Goal: Complete application form: Complete application form

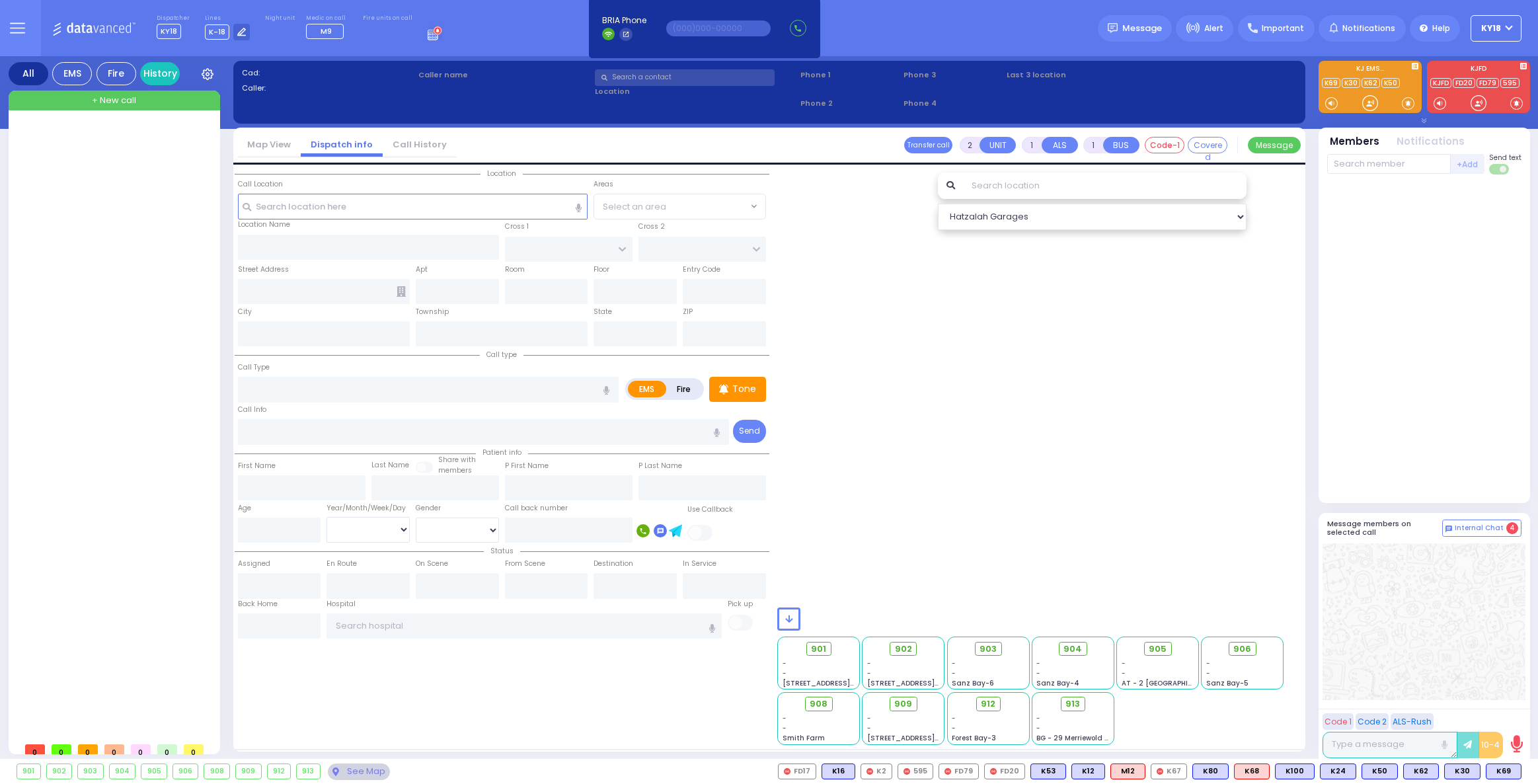
select select
radio input "true"
select select
type input "11:06"
select select
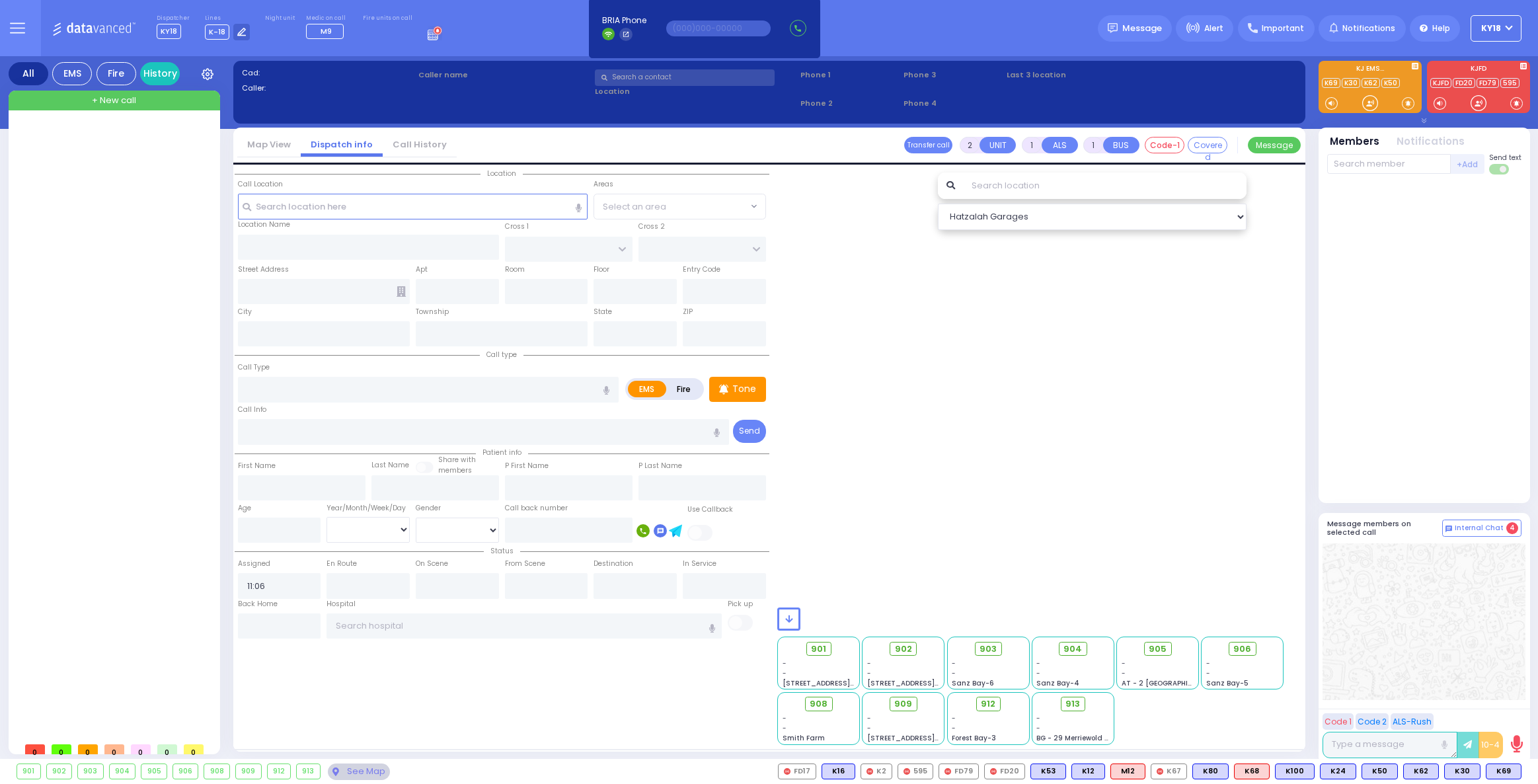
radio input "true"
select select
radio input "true"
select select
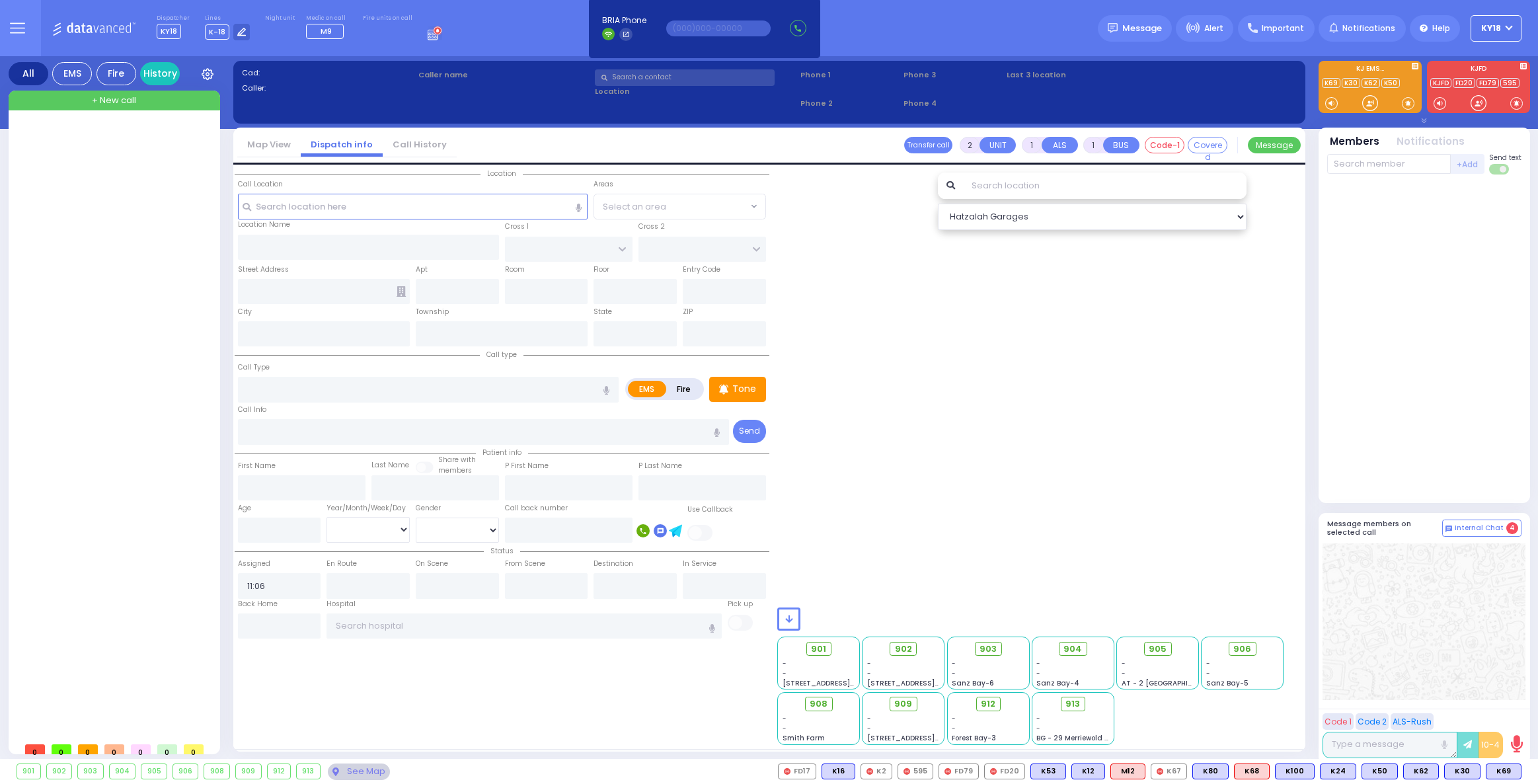
select select "Hatzalah Garages"
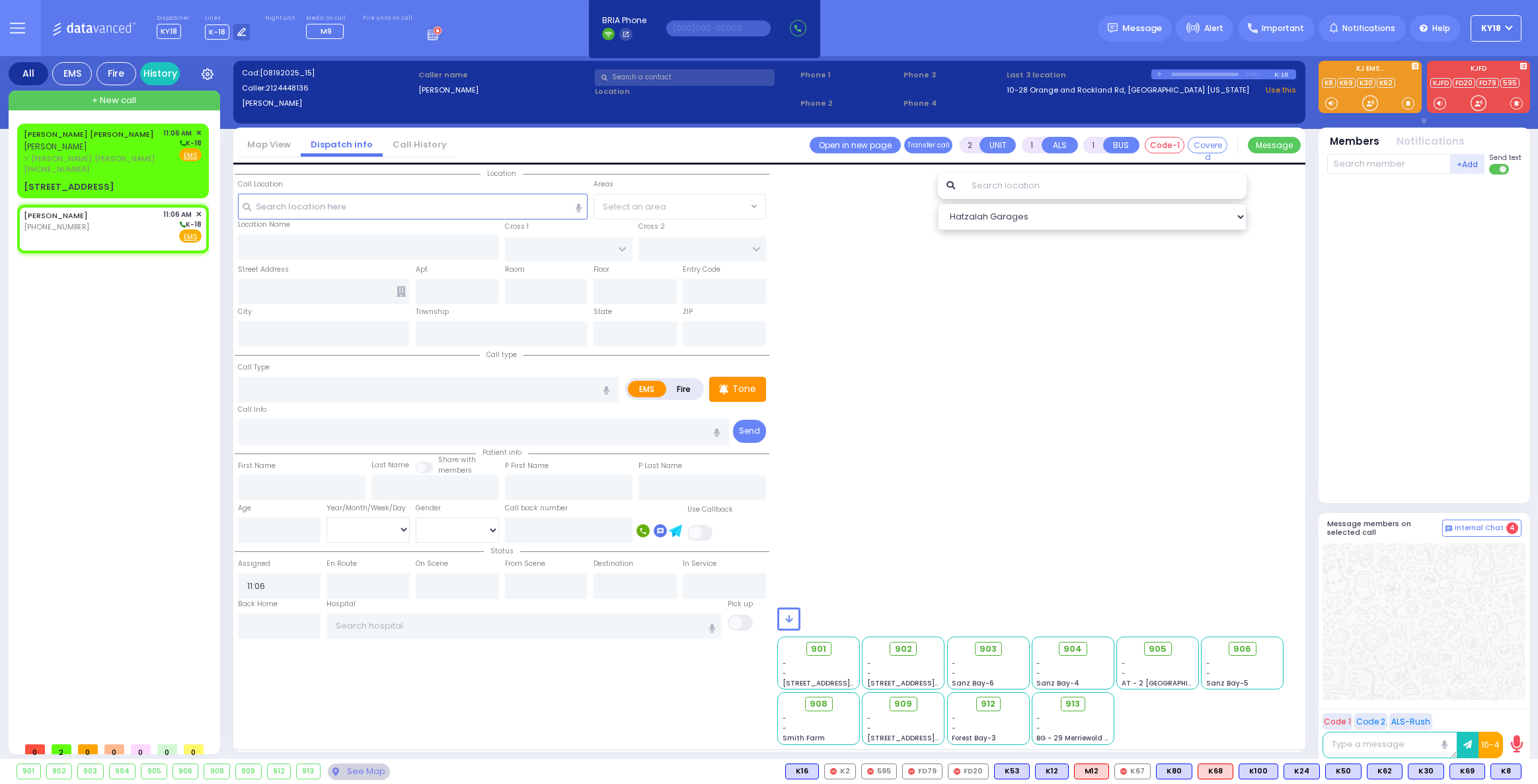
select select
radio input "true"
select select
radio input "true"
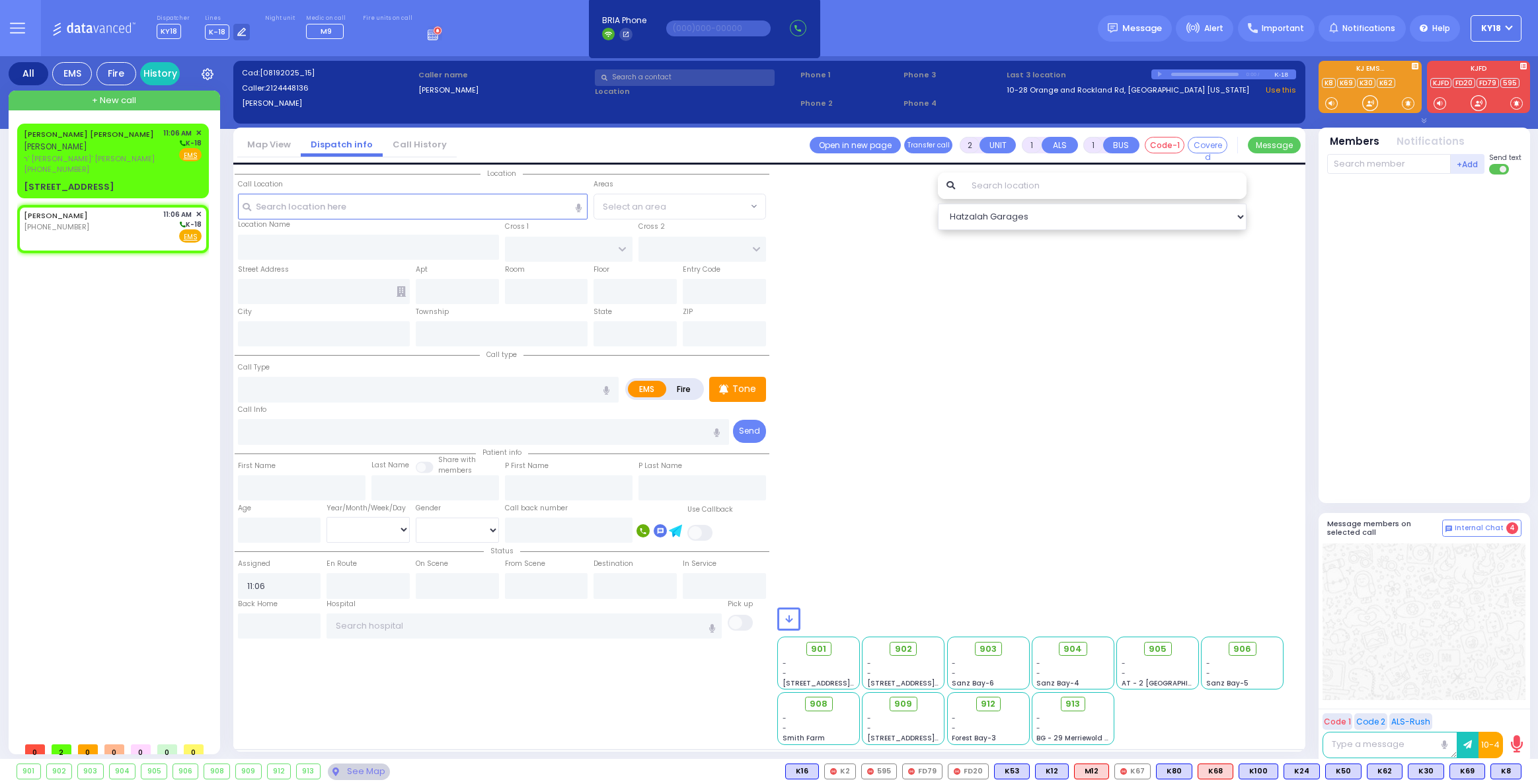
select select
type input "129 SHORTLINE DEPOT"
type input "10-28 Orange and Rockland Rd"
type input "Monroe"
type input "[US_STATE]"
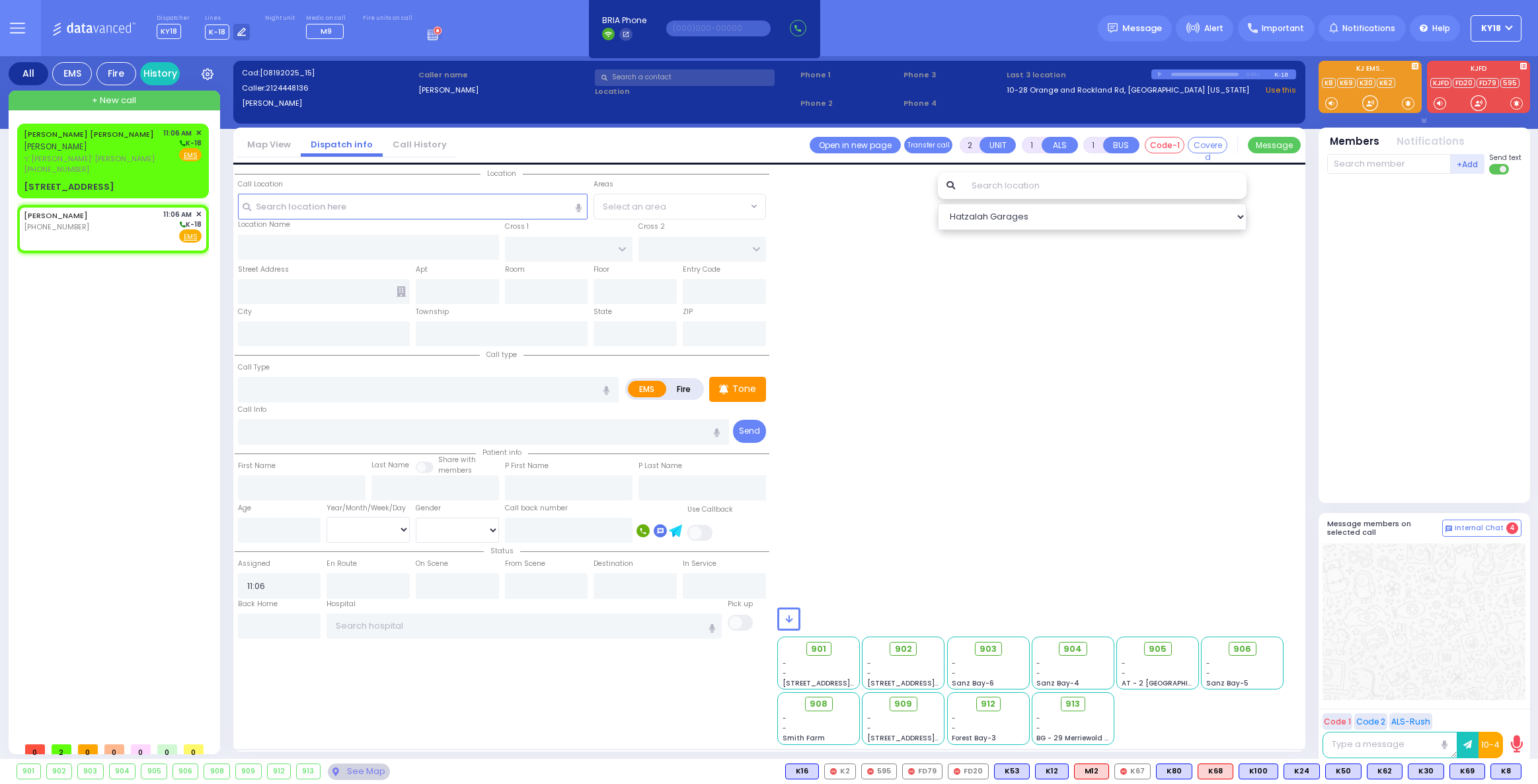
type input "10950"
select select
type input "Hemorrhage"
radio input "true"
select select
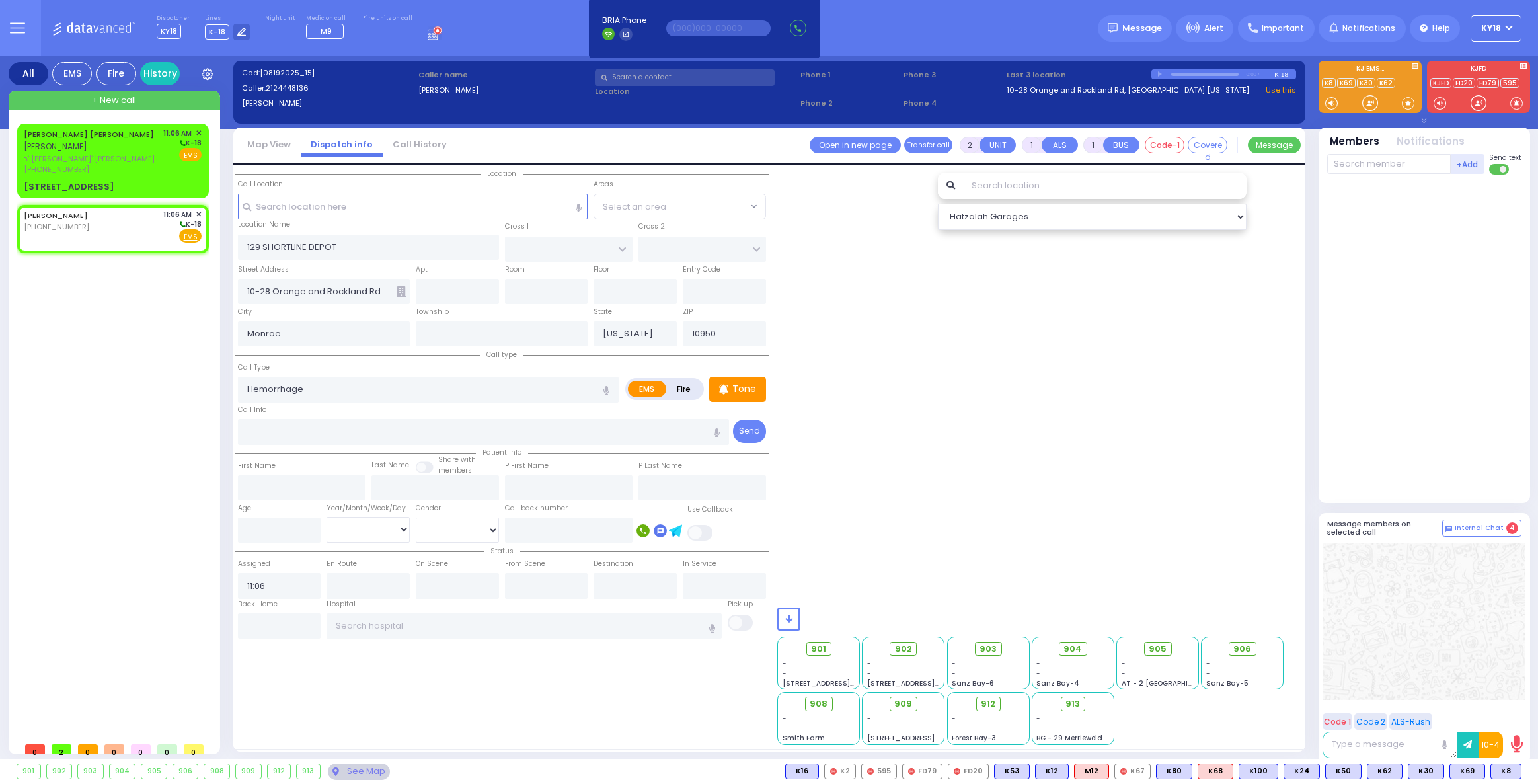
select select "Hatzalah Garages"
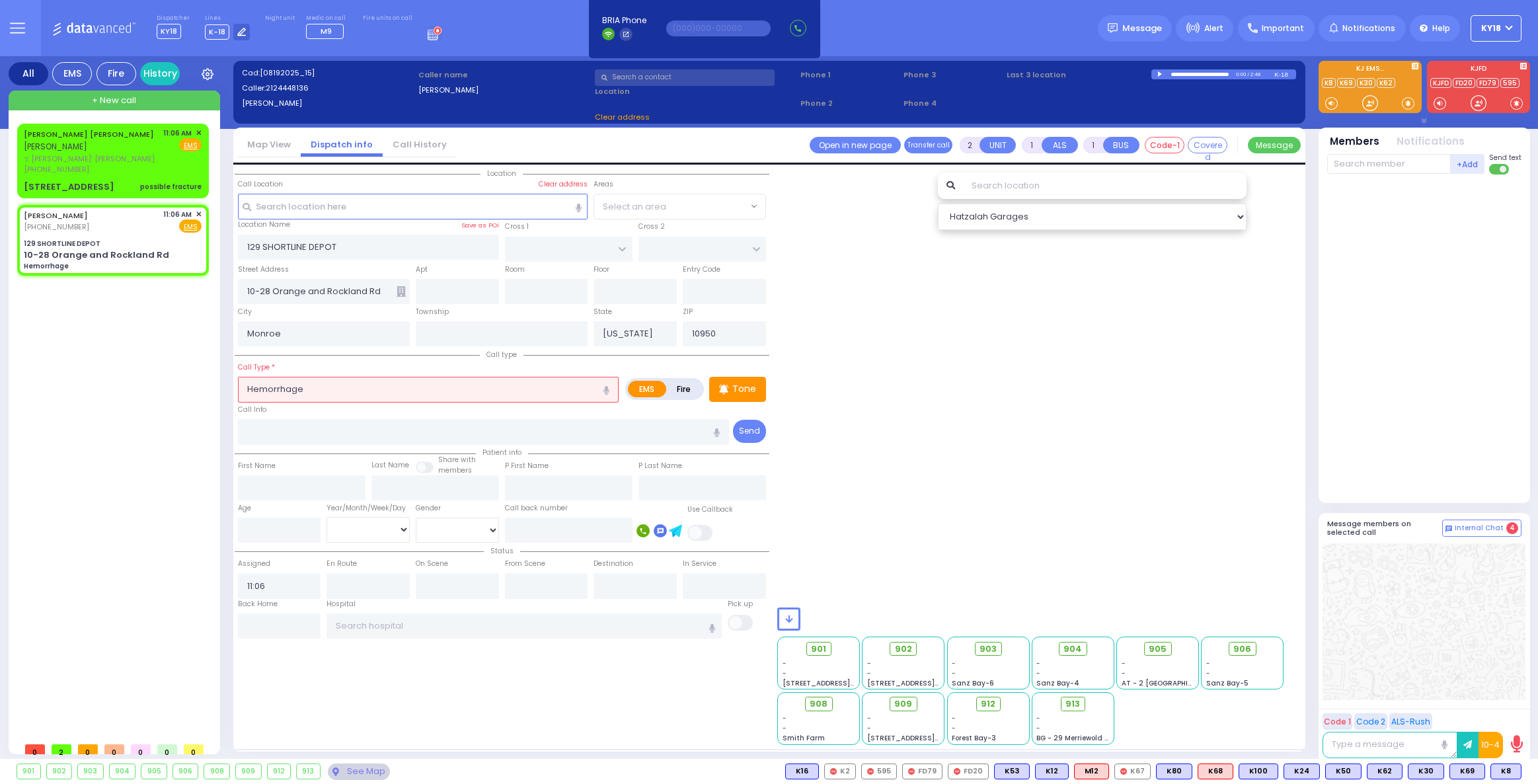
select select
radio input "true"
select select
radio input "true"
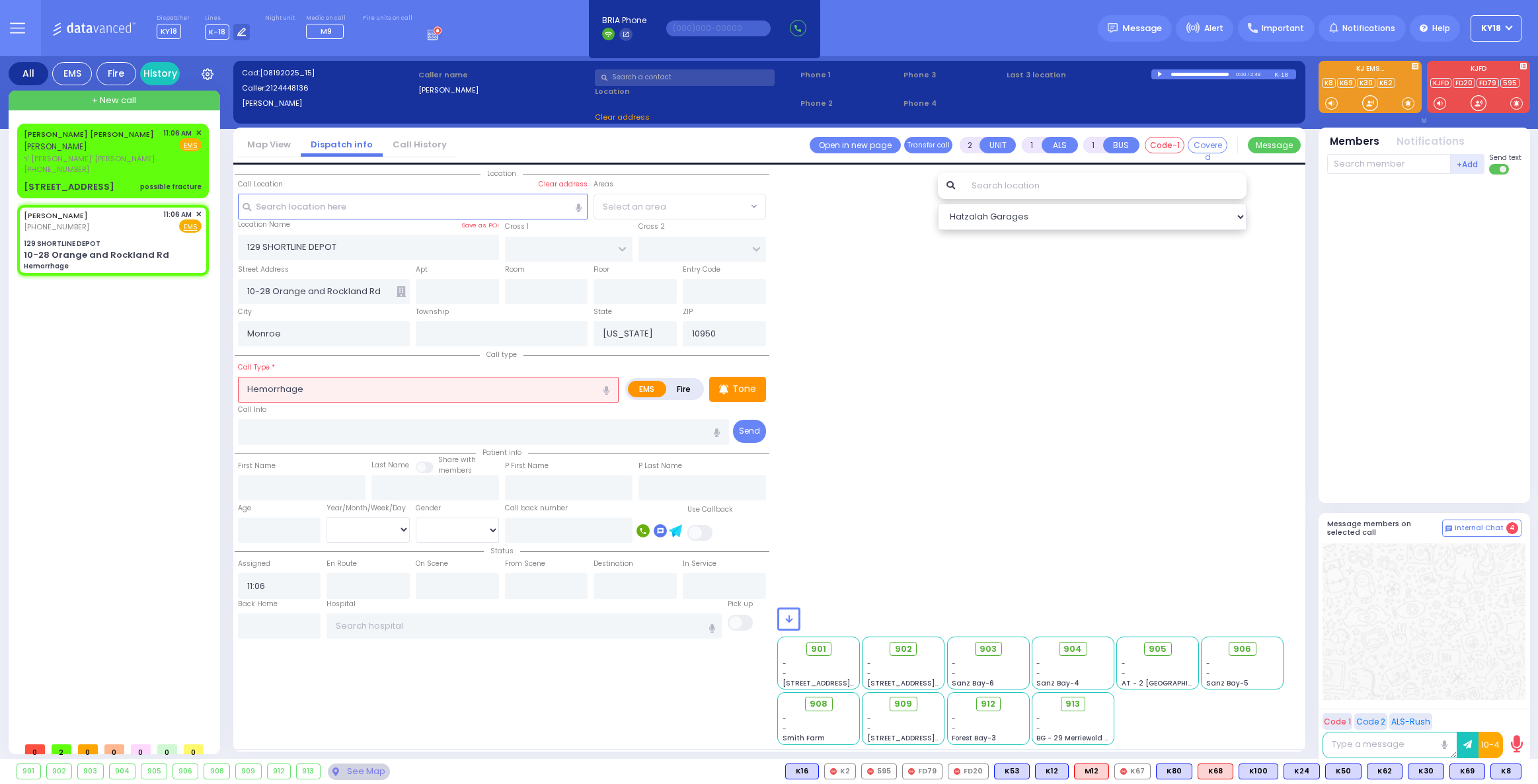
select select
type input "[US_STATE][GEOGRAPHIC_DATA]- [GEOGRAPHIC_DATA]"
select select
radio input "true"
select select
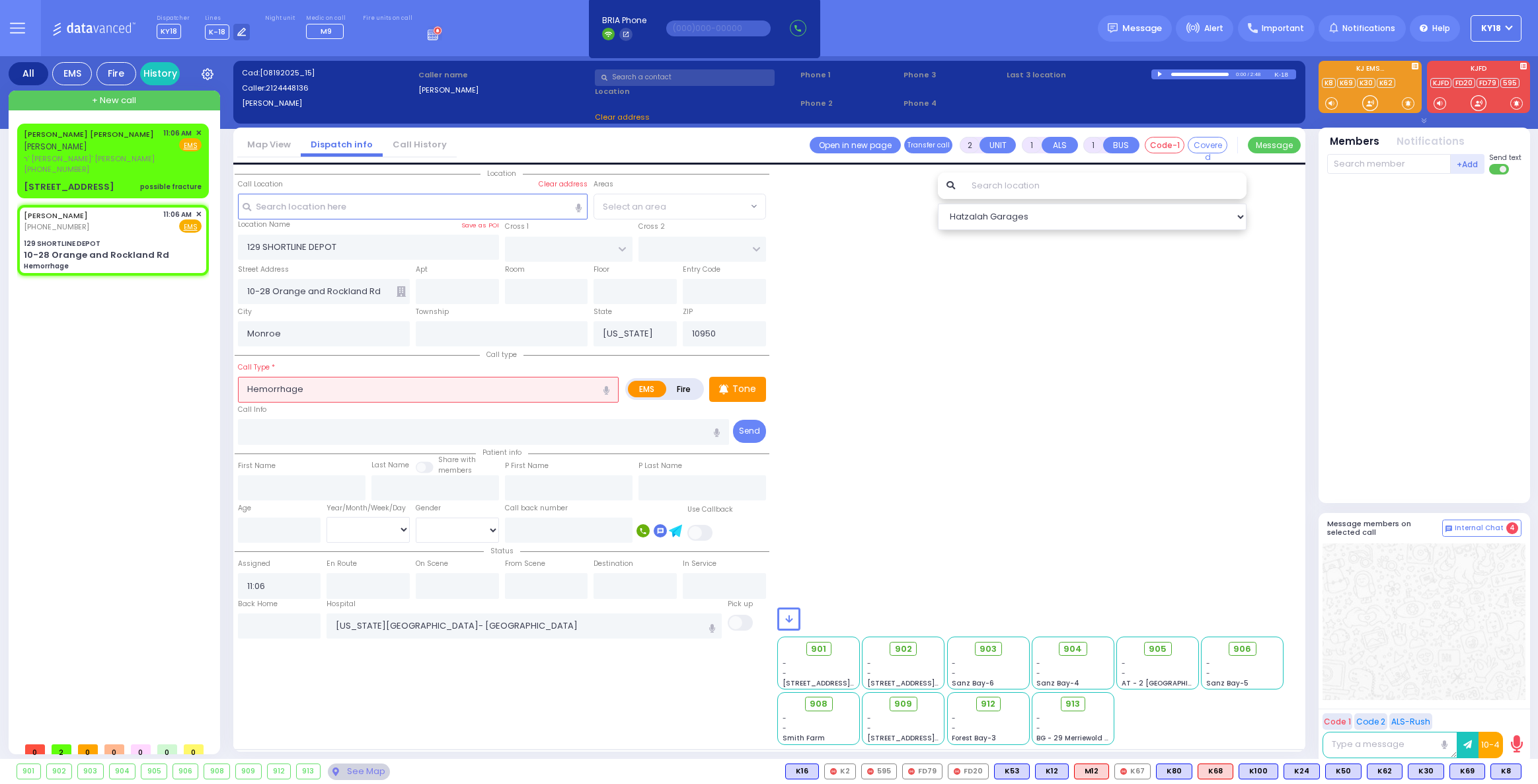
type input "11:10"
select select "Hatzalah Garages"
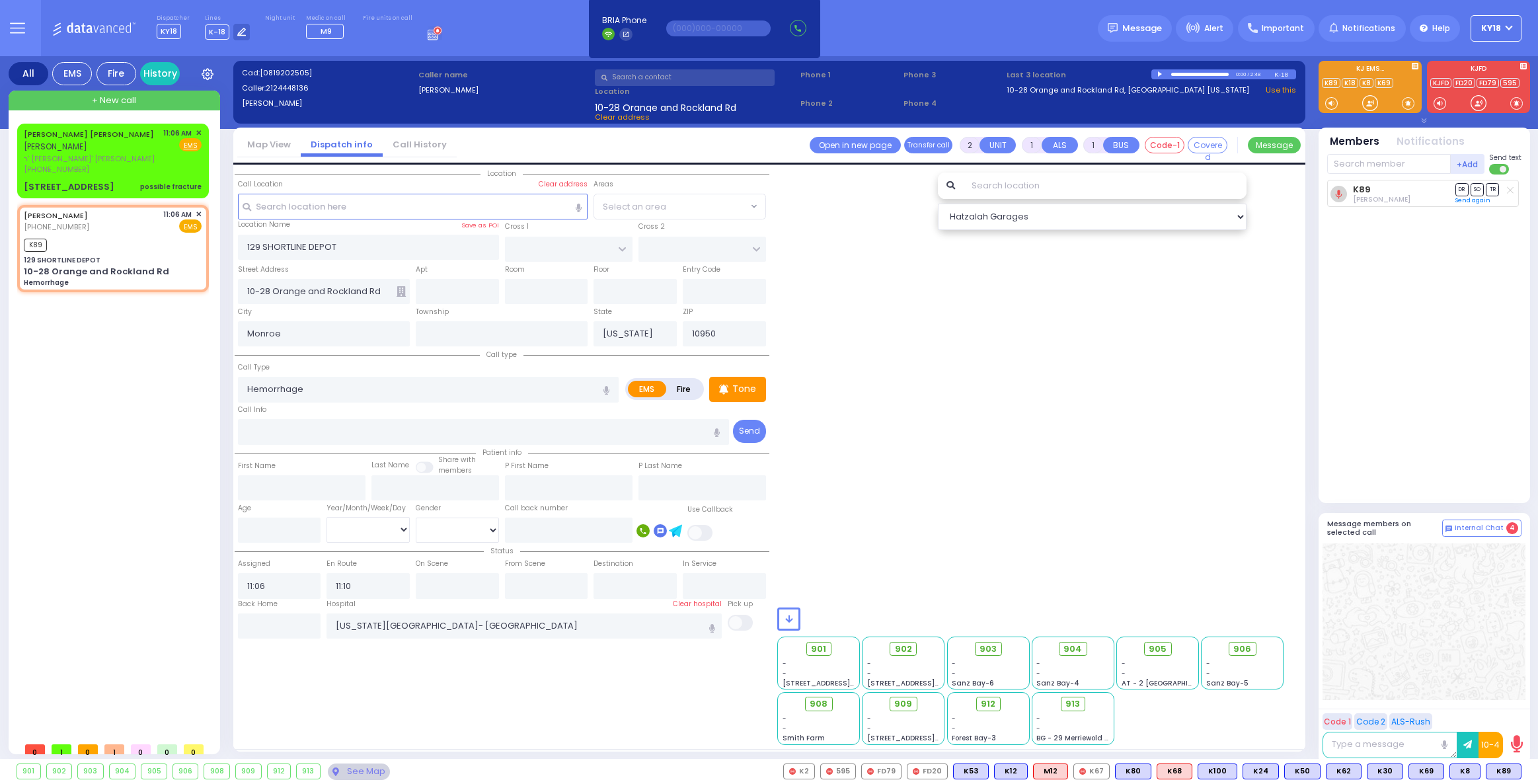
select select
radio input "true"
select select
select select "Hatzalah Garages"
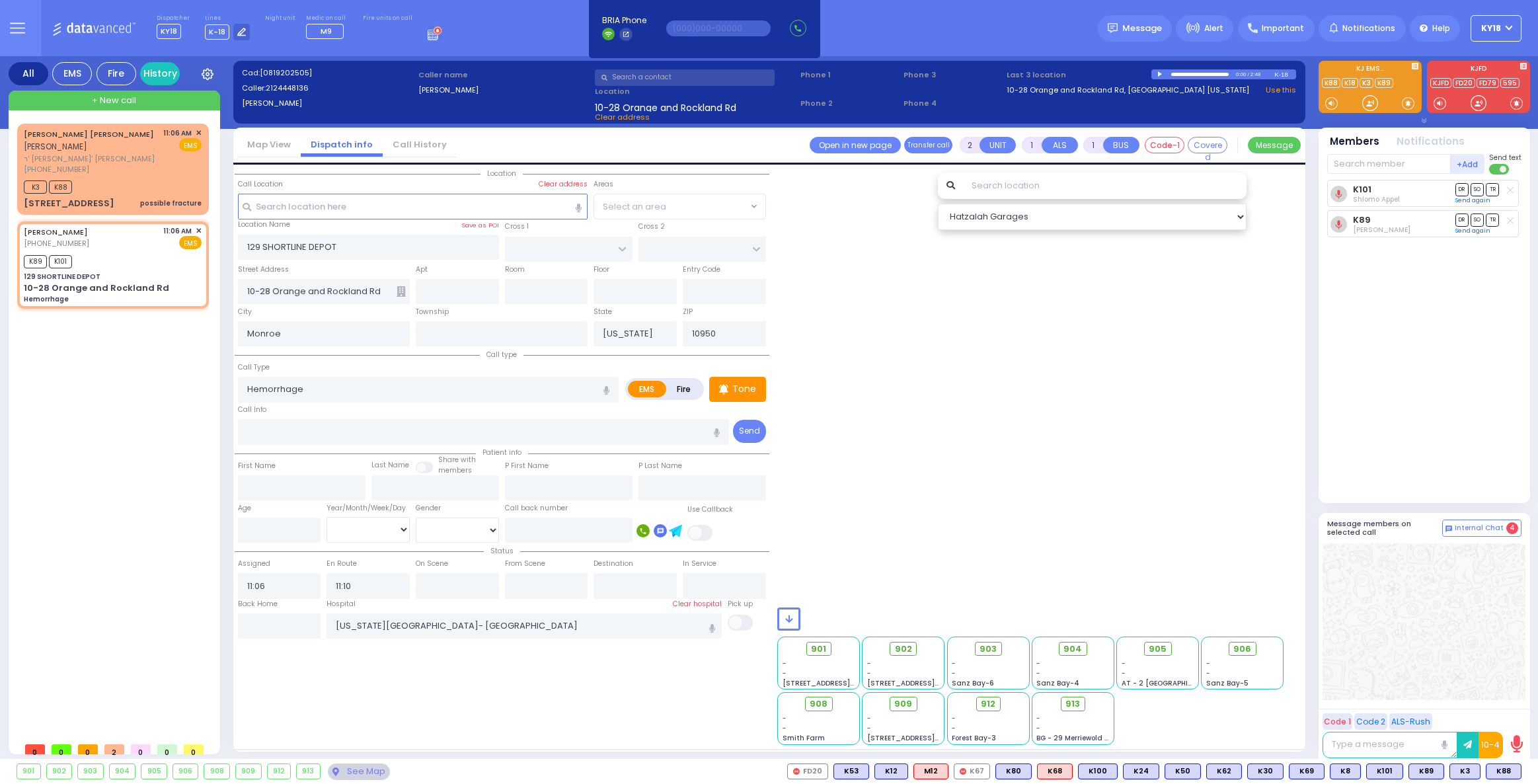
select select
radio input "true"
select select
select select "Hatzalah Garages"
